Goal: Task Accomplishment & Management: Use online tool/utility

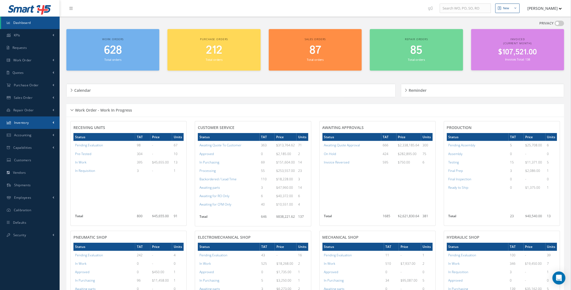
click at [54, 121] on span at bounding box center [54, 122] width 2 height 5
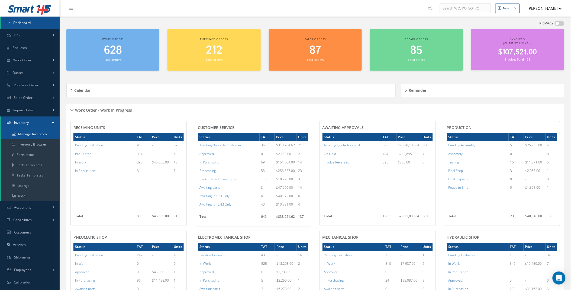
click at [35, 136] on link "Manage Inventory" at bounding box center [30, 134] width 59 height 10
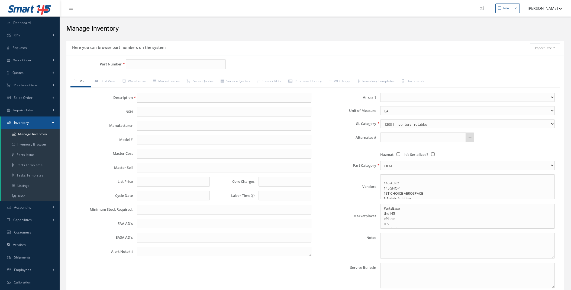
select select
click at [151, 63] on input "Part Number" at bounding box center [176, 64] width 100 height 10
paste input "69B83939-1"
type input "69B83939-1"
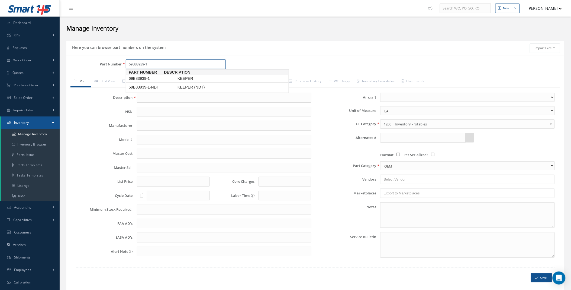
click at [132, 78] on span "69B83939-1" at bounding box center [152, 79] width 49 height 6
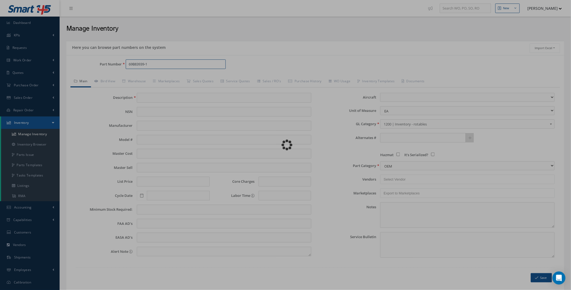
type input "KEEPER"
type input "65.00"
type input "0.00"
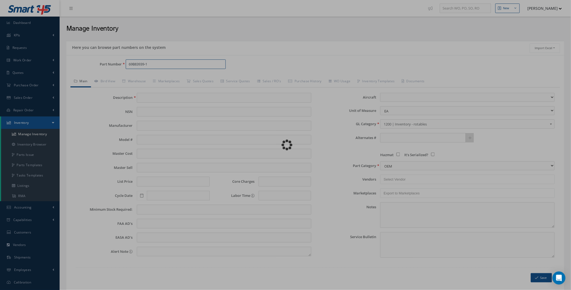
select select
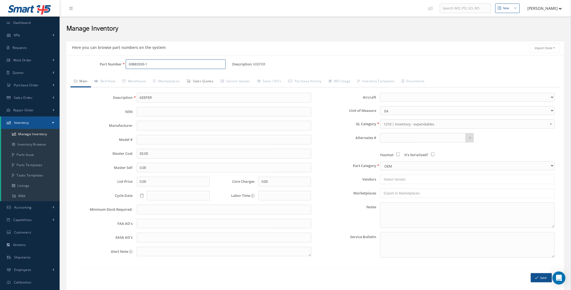
type input "69B83939-1"
click at [208, 82] on link "Sales Quotes" at bounding box center [200, 81] width 34 height 11
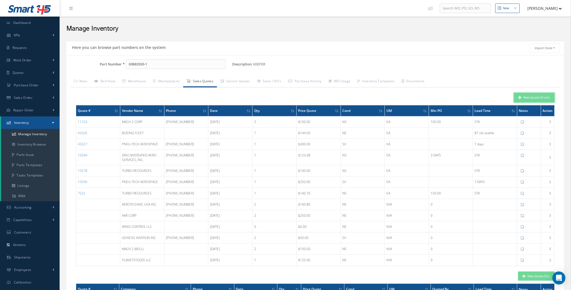
click at [538, 99] on button "New Quote (From)" at bounding box center [534, 97] width 41 height 9
type input "KEEPER"
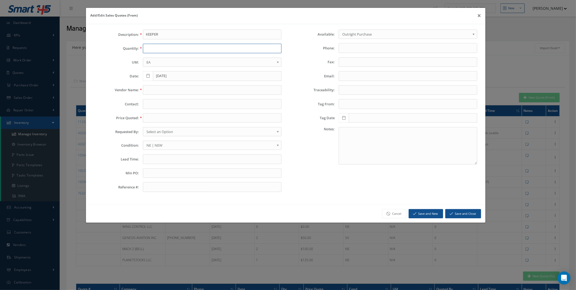
click at [164, 48] on input "text" at bounding box center [212, 49] width 139 height 10
type input "1"
click at [162, 89] on input "text" at bounding box center [212, 90] width 139 height 10
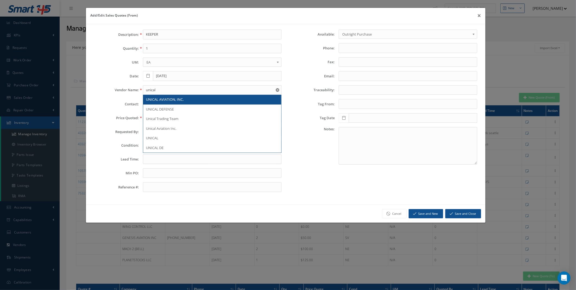
click at [159, 98] on span "UNICAL AVIATION, INC." at bounding box center [165, 99] width 38 height 5
type input "UNICAL AVIATION, INC."
type input "[PHONE_NUMBER]"
type input "[EMAIL_ADDRESS][DOMAIN_NAME]"
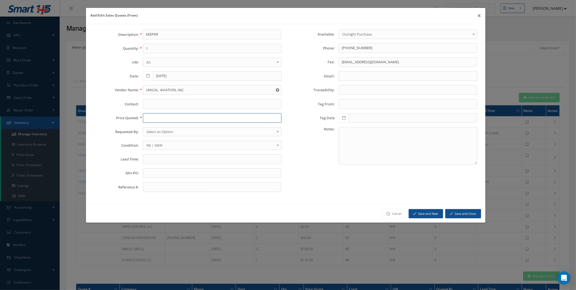
click at [150, 120] on input "text" at bounding box center [212, 118] width 139 height 10
type input "100"
click at [165, 163] on input "text" at bounding box center [212, 159] width 139 height 10
type input "4 in stk"
click at [427, 213] on button "Save and New" at bounding box center [426, 213] width 34 height 9
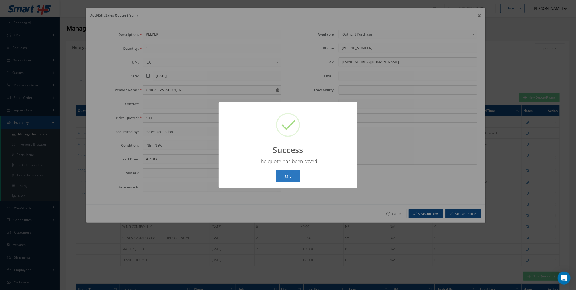
click at [285, 178] on button "OK" at bounding box center [288, 176] width 25 height 13
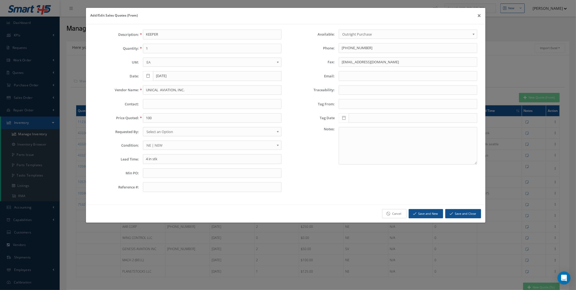
click at [396, 214] on link "Cancel" at bounding box center [394, 213] width 24 height 9
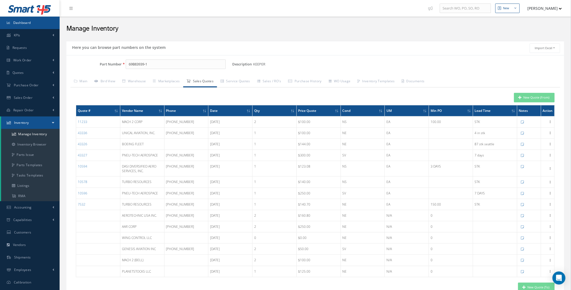
click at [18, 21] on span "Dashboard" at bounding box center [22, 22] width 18 height 5
